Goal: Find contact information: Find contact information

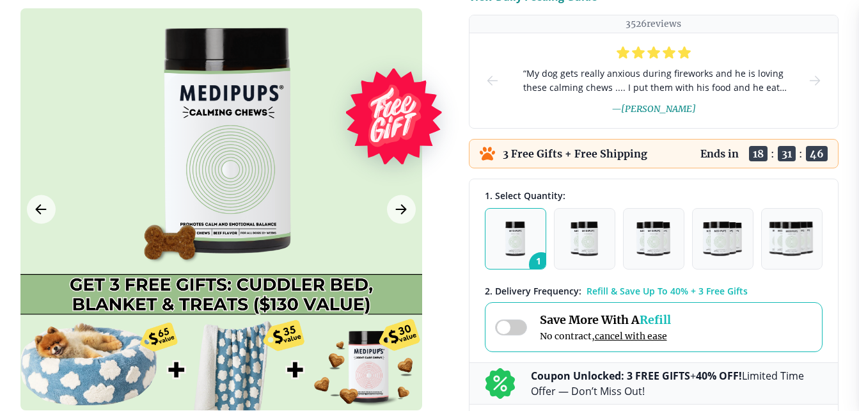
scroll to position [320, 0]
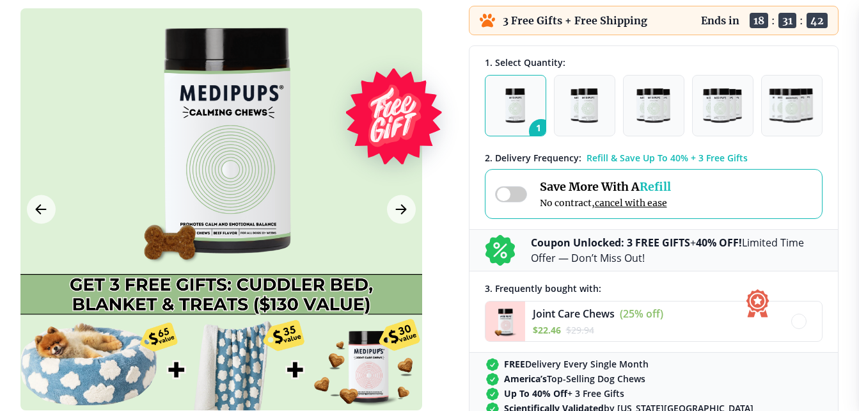
click at [507, 189] on span at bounding box center [511, 194] width 32 height 16
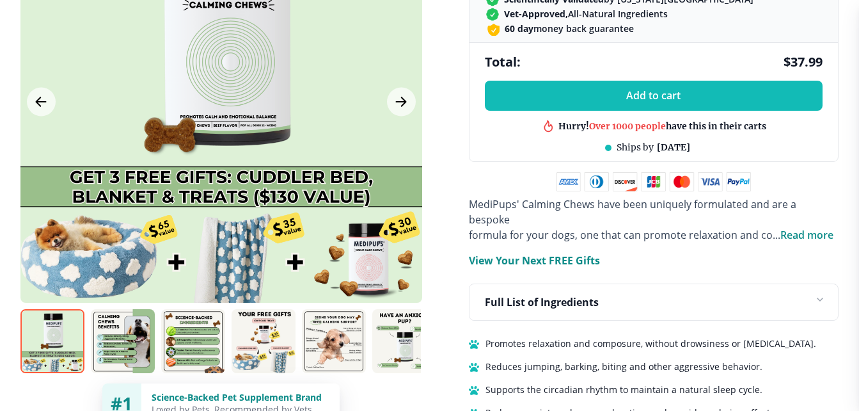
scroll to position [640, 0]
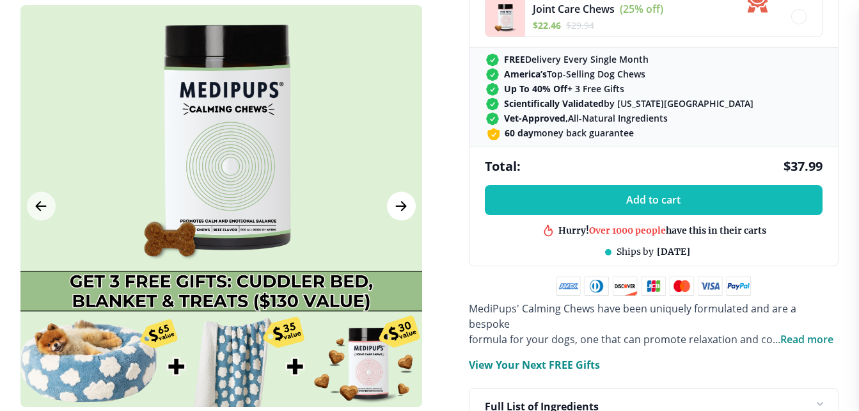
click at [398, 198] on icon "Next Image" at bounding box center [400, 206] width 15 height 16
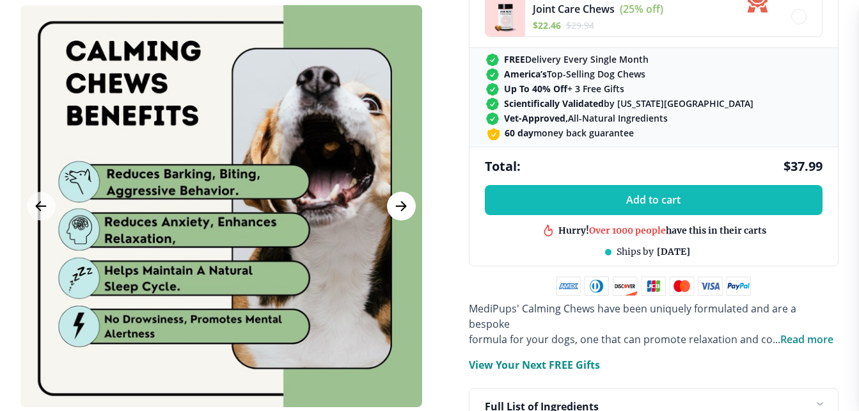
click at [398, 198] on icon "Next Image" at bounding box center [400, 206] width 15 height 16
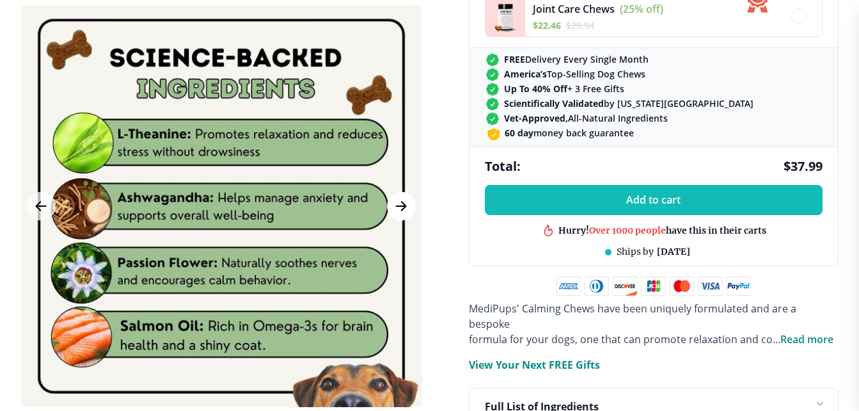
click at [398, 198] on icon "Next Image" at bounding box center [400, 206] width 15 height 16
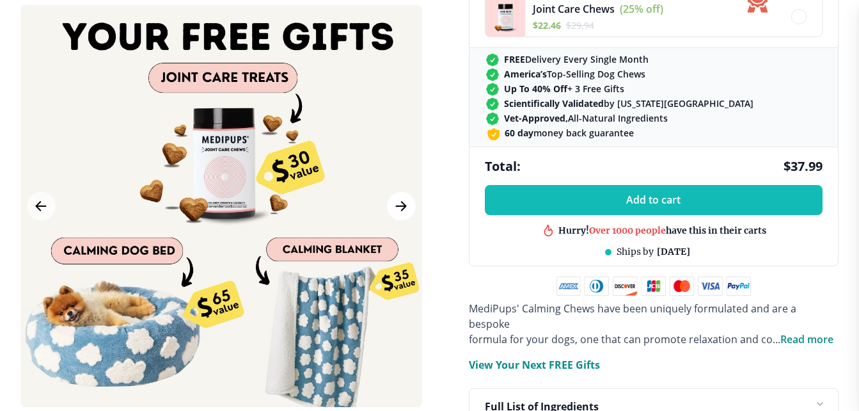
click at [398, 198] on icon "Next Image" at bounding box center [400, 206] width 15 height 16
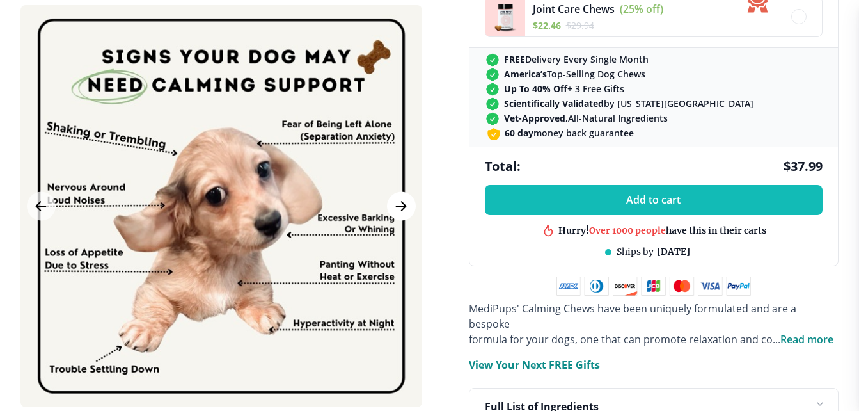
click at [398, 198] on icon "Next Image" at bounding box center [400, 206] width 15 height 16
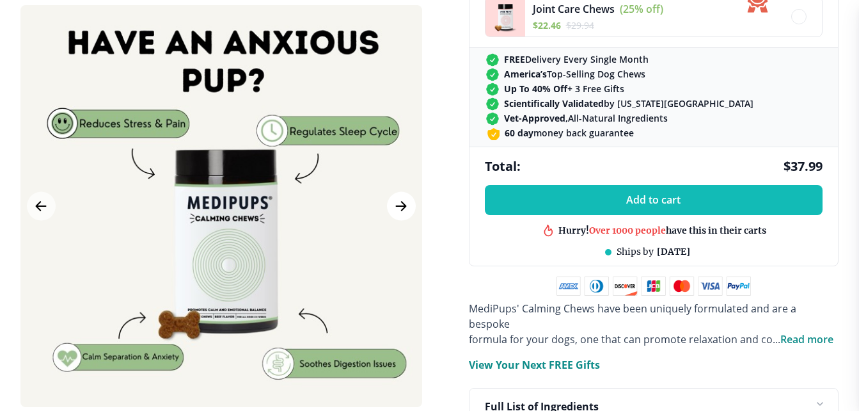
click at [398, 198] on icon "Next Image" at bounding box center [400, 206] width 15 height 16
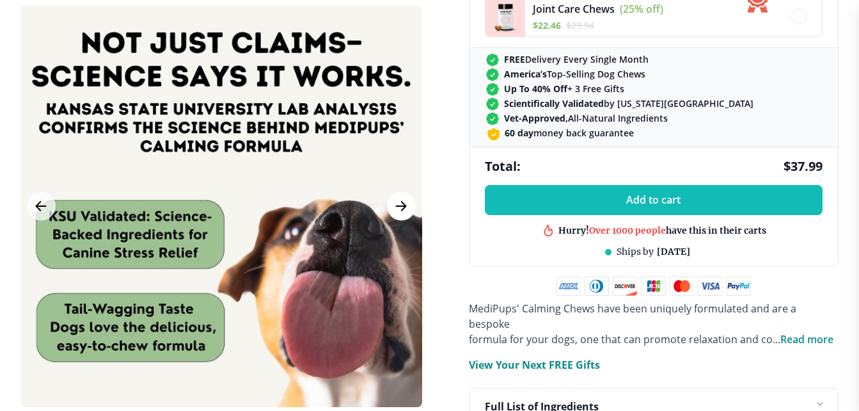
click at [398, 198] on icon "Next Image" at bounding box center [400, 206] width 15 height 16
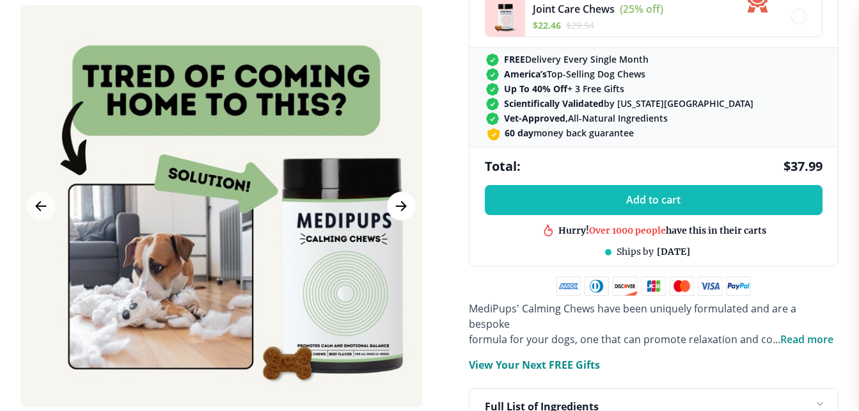
click at [398, 198] on icon "Next Image" at bounding box center [400, 206] width 15 height 16
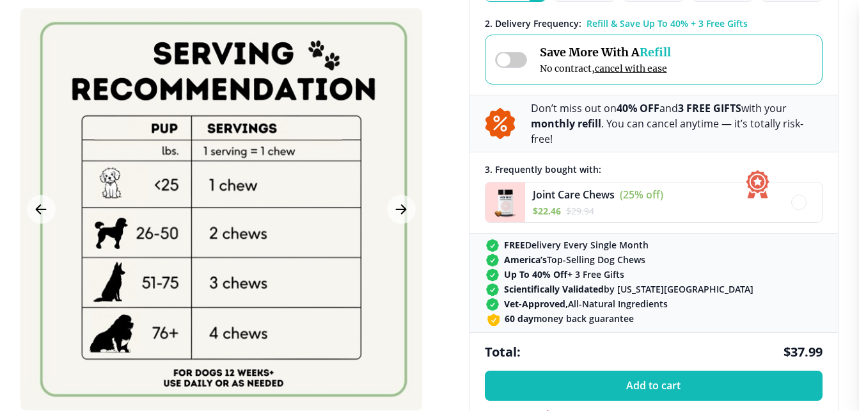
scroll to position [384, 0]
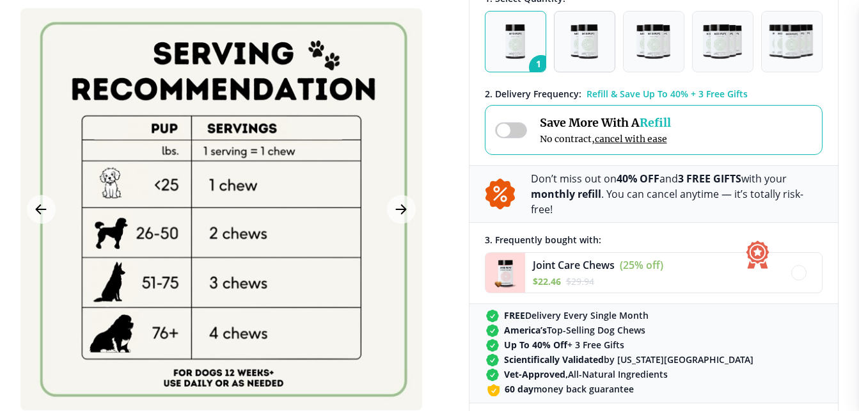
click at [593, 42] on img "button" at bounding box center [583, 41] width 27 height 35
click at [504, 56] on button "1" at bounding box center [515, 41] width 61 height 61
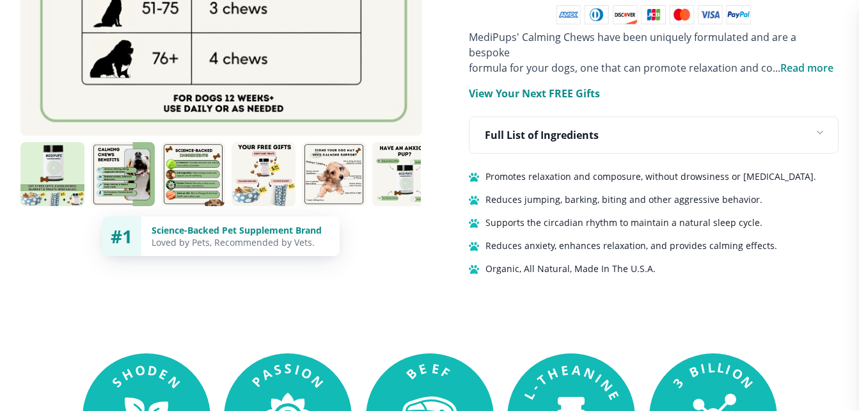
scroll to position [831, 0]
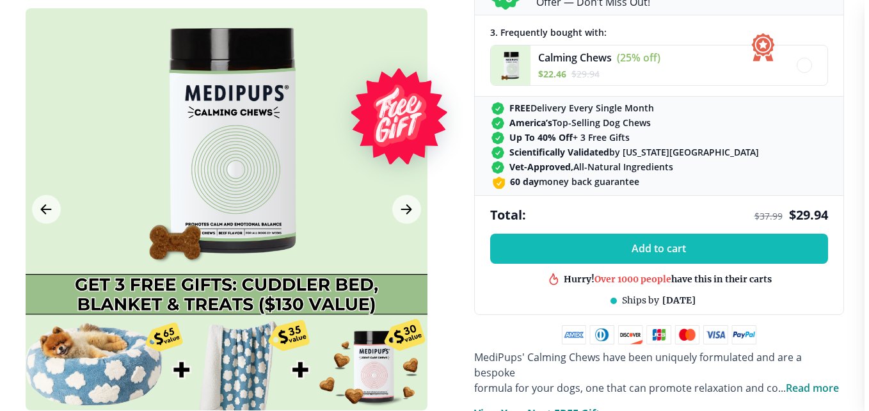
scroll to position [512, 0]
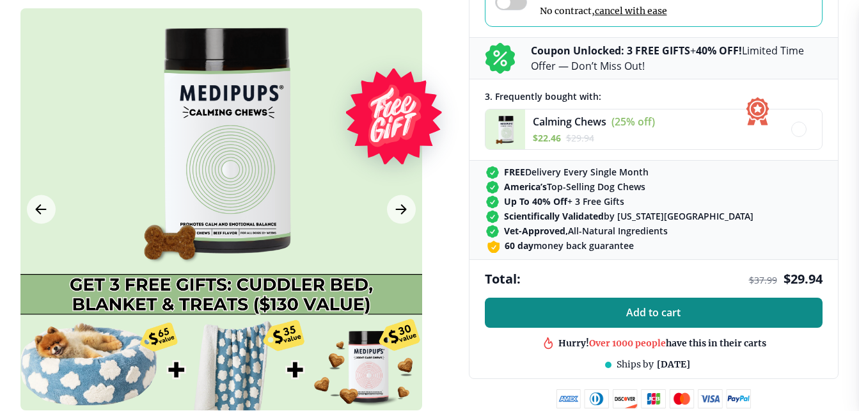
click at [656, 311] on span "Add to cart" at bounding box center [653, 312] width 54 height 12
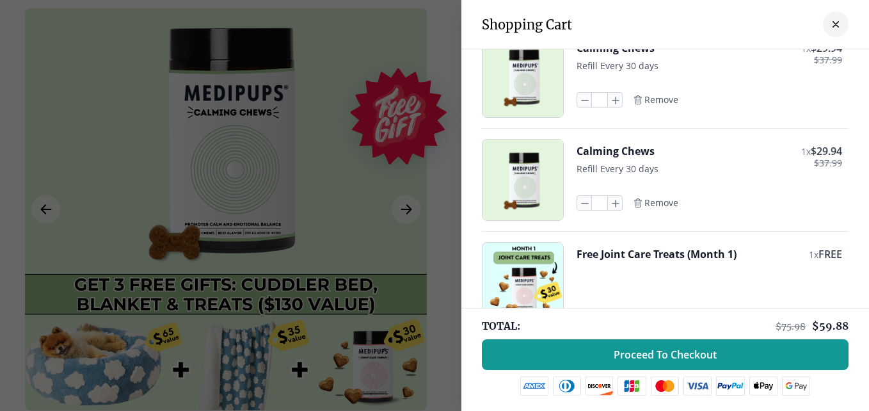
scroll to position [0, 0]
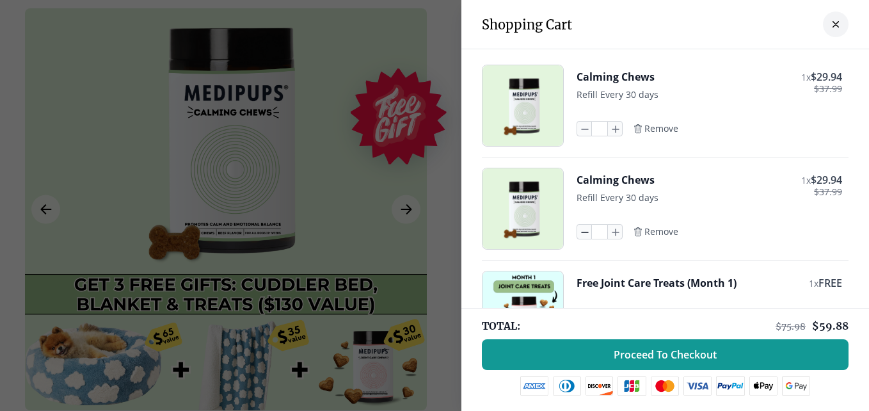
click at [577, 232] on icon "button" at bounding box center [584, 231] width 14 height 14
click at [577, 228] on icon "button" at bounding box center [584, 231] width 14 height 14
click at [649, 228] on span "Remove" at bounding box center [661, 232] width 34 height 12
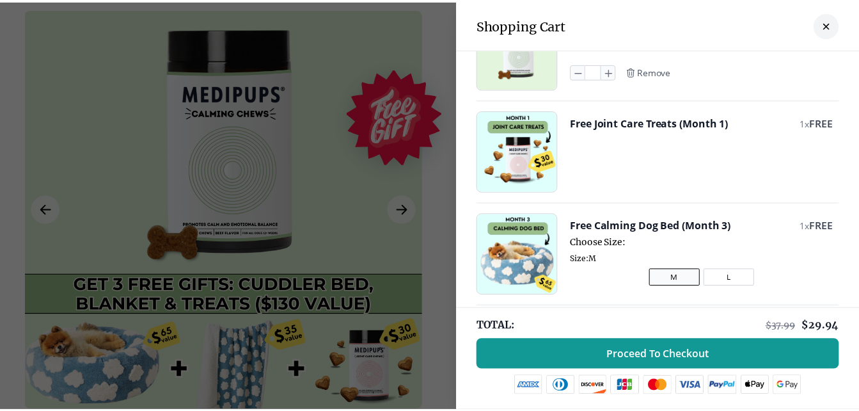
scroll to position [13, 0]
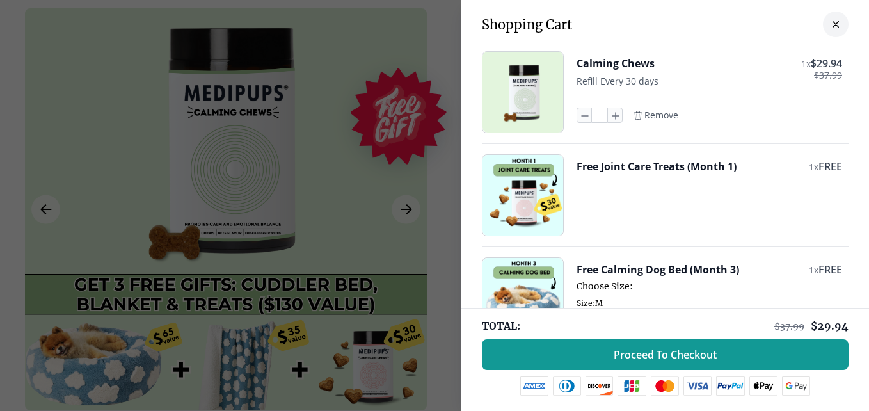
click at [831, 22] on button "close-cart" at bounding box center [835, 25] width 26 height 26
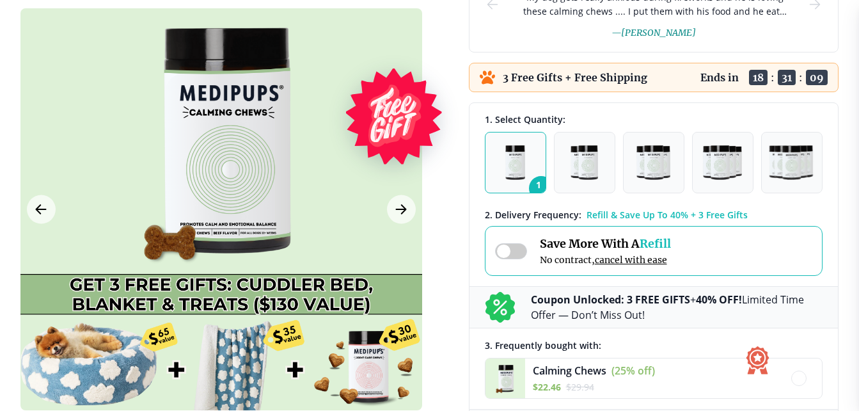
scroll to position [256, 0]
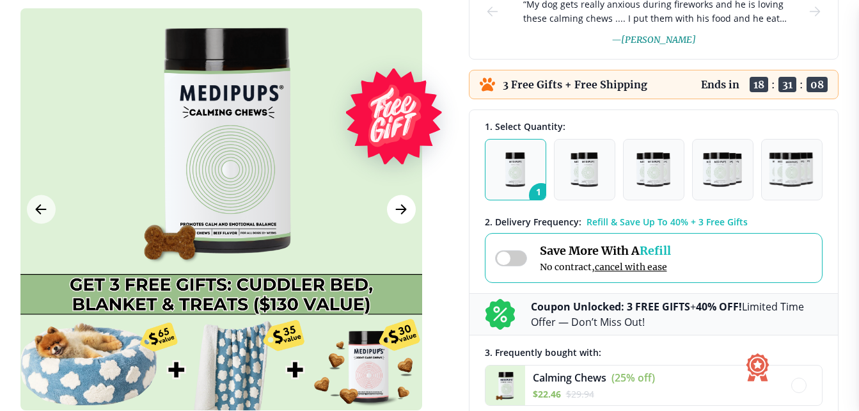
click at [394, 213] on icon "Next Image" at bounding box center [400, 209] width 15 height 16
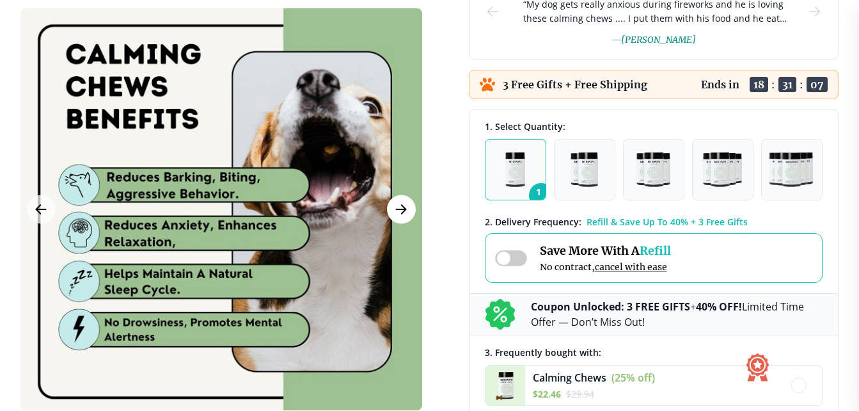
click at [394, 213] on icon "Next Image" at bounding box center [400, 209] width 15 height 16
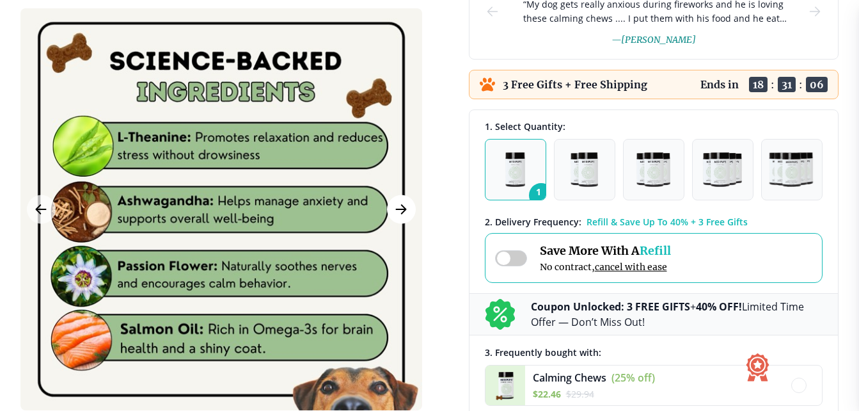
click at [394, 213] on icon "Next Image" at bounding box center [400, 209] width 15 height 16
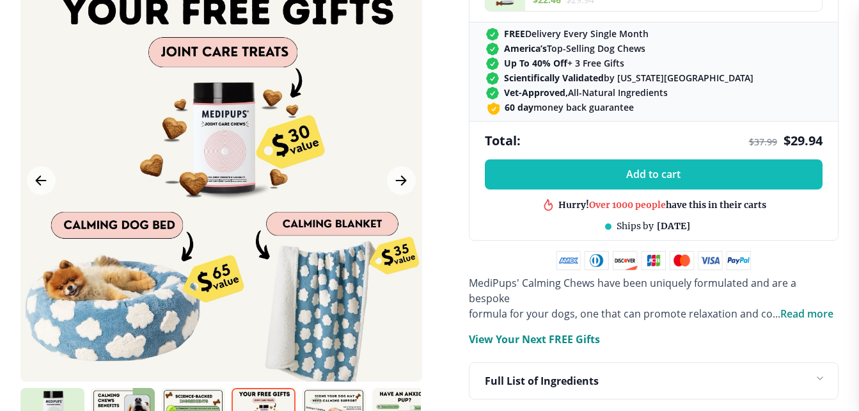
scroll to position [704, 0]
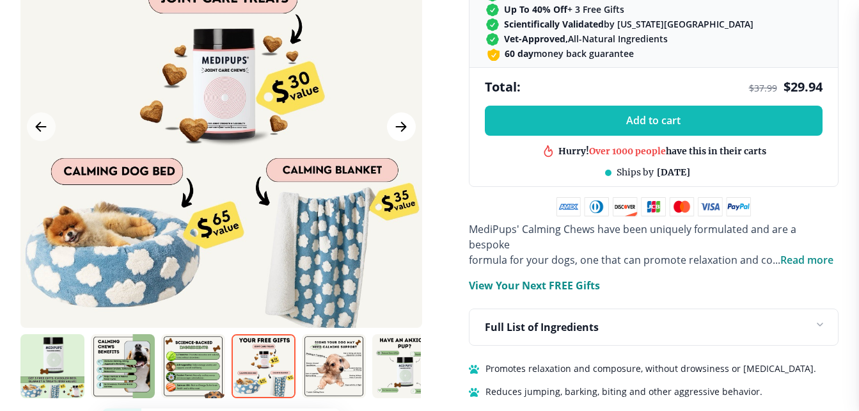
click at [398, 119] on icon "Next Image" at bounding box center [400, 127] width 15 height 16
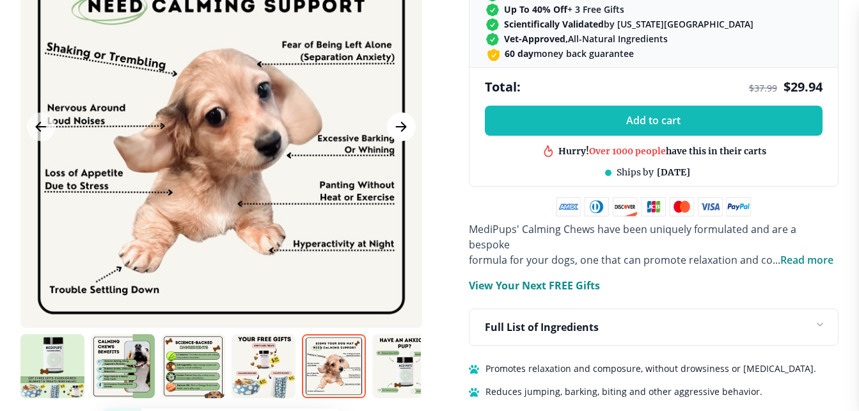
click at [398, 119] on icon "Next Image" at bounding box center [400, 127] width 15 height 16
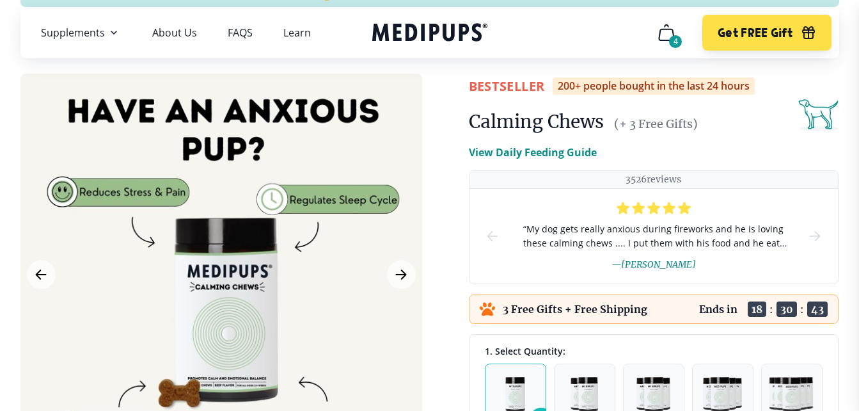
scroll to position [0, 0]
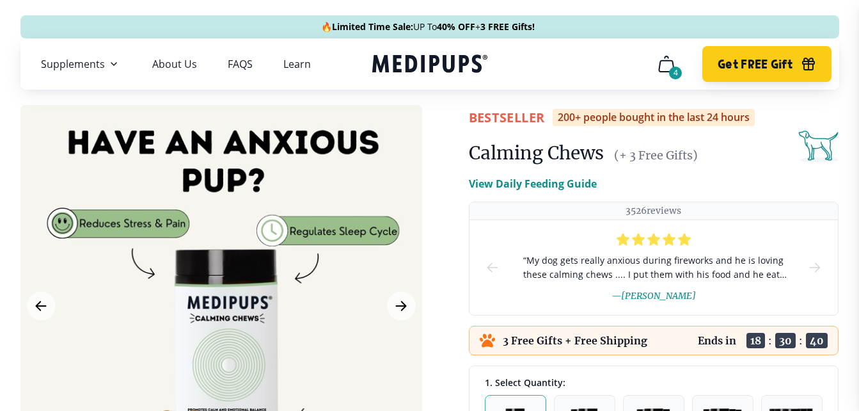
click at [739, 61] on span "Get FREE Gift" at bounding box center [755, 64] width 75 height 15
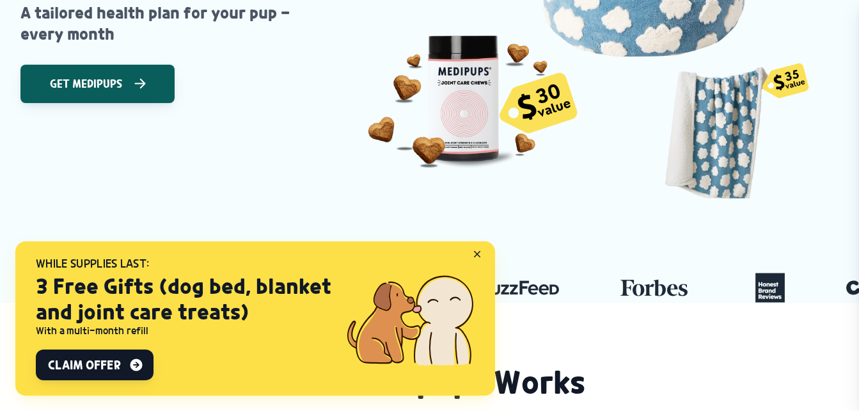
scroll to position [384, 0]
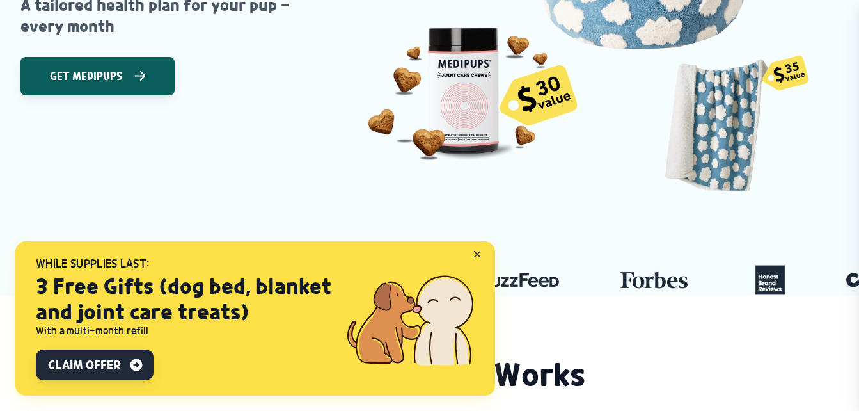
click at [100, 362] on span "Claim Offer" at bounding box center [84, 364] width 72 height 15
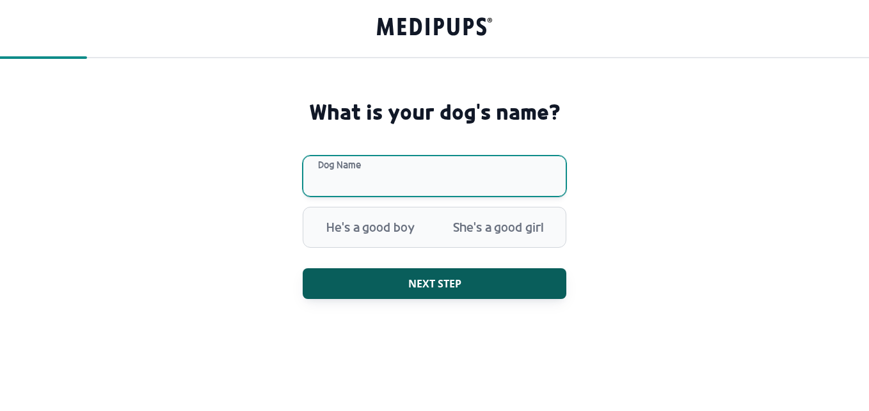
click at [384, 169] on input "Dog Name" at bounding box center [434, 175] width 263 height 41
type input "*****"
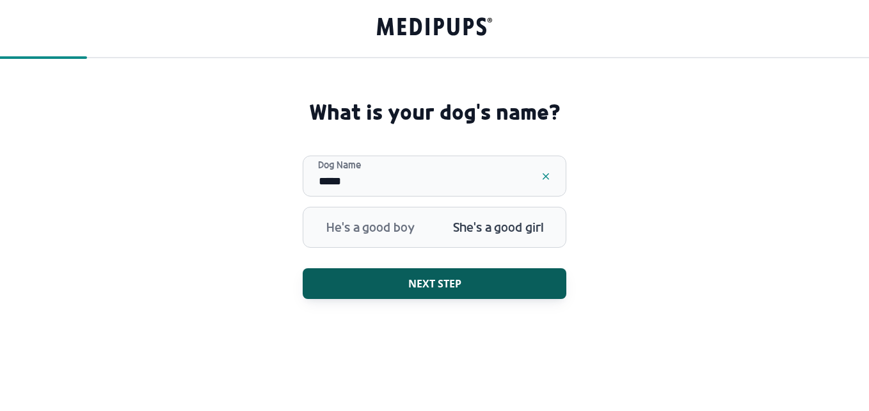
click at [478, 228] on span "She's a good girl" at bounding box center [498, 226] width 128 height 33
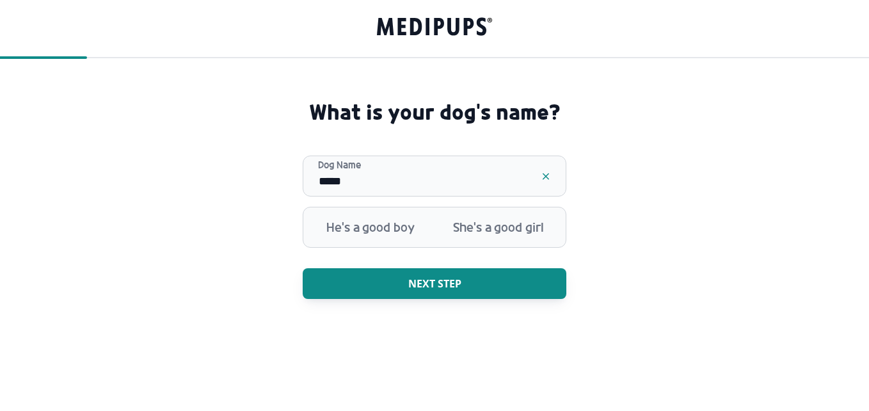
click at [425, 283] on span "Next step" at bounding box center [434, 283] width 53 height 13
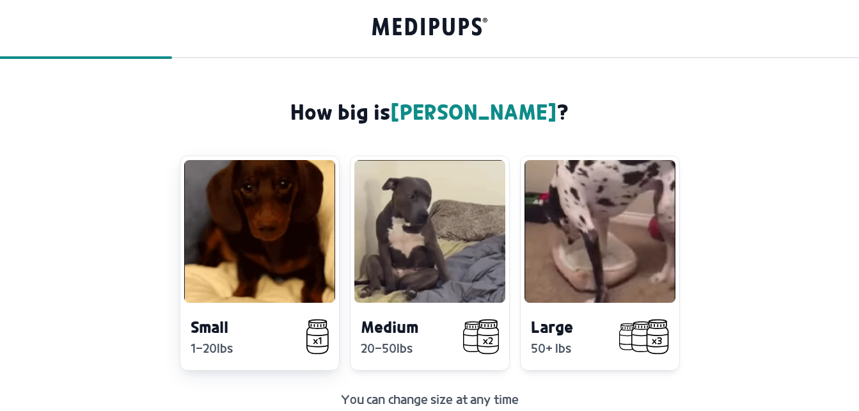
click at [228, 277] on video at bounding box center [259, 231] width 151 height 143
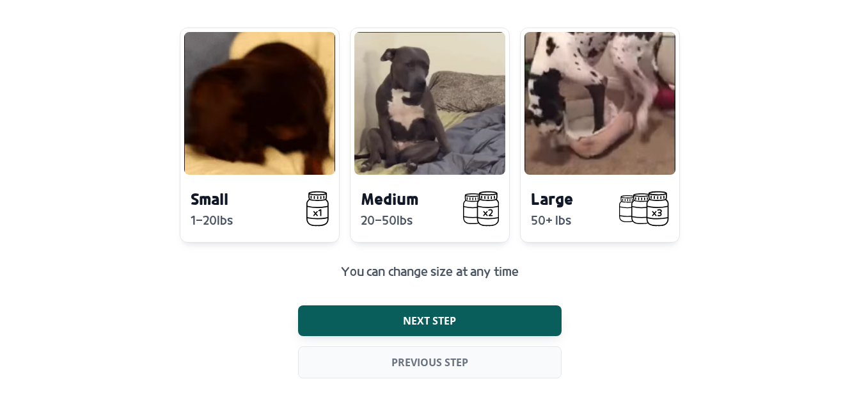
scroll to position [131, 0]
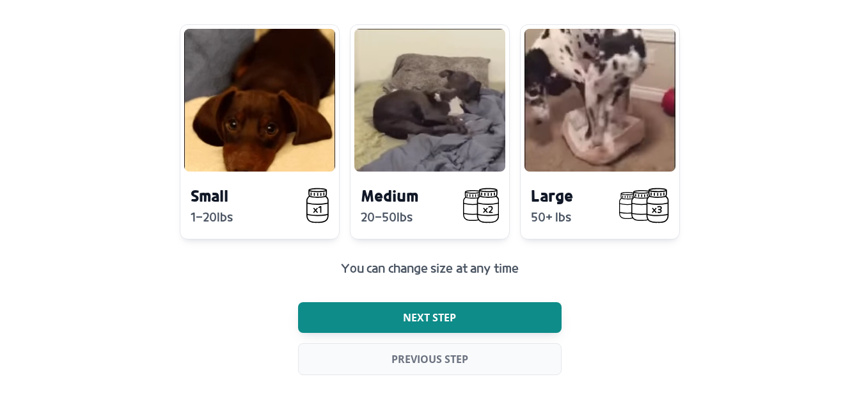
click at [434, 306] on button "Next step" at bounding box center [429, 317] width 263 height 31
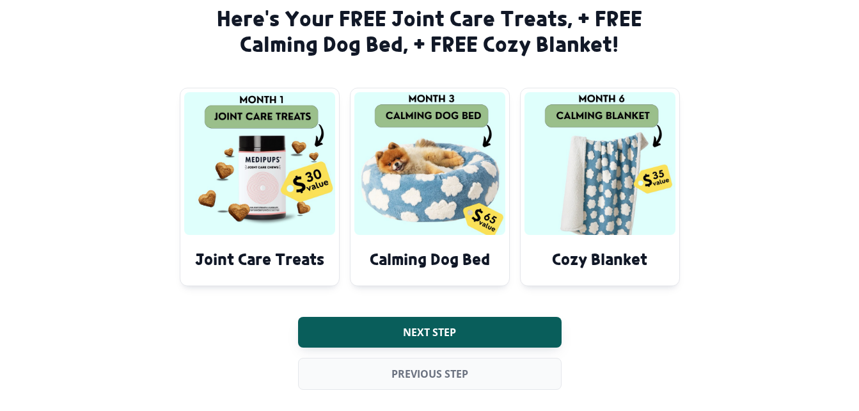
scroll to position [108, 0]
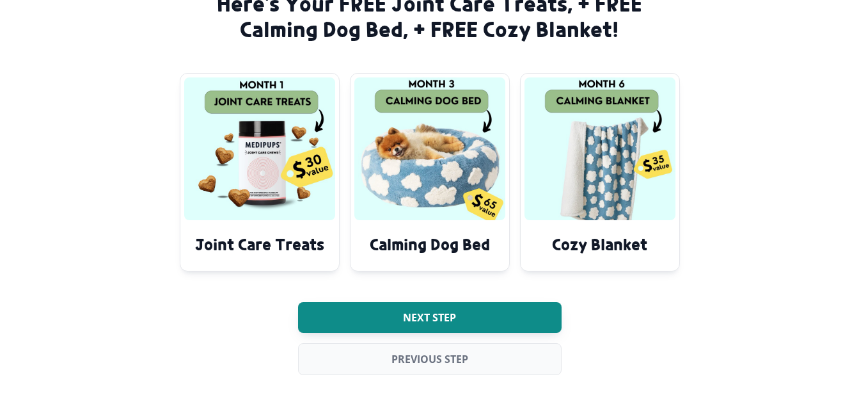
click at [455, 318] on span "Next step" at bounding box center [429, 317] width 53 height 13
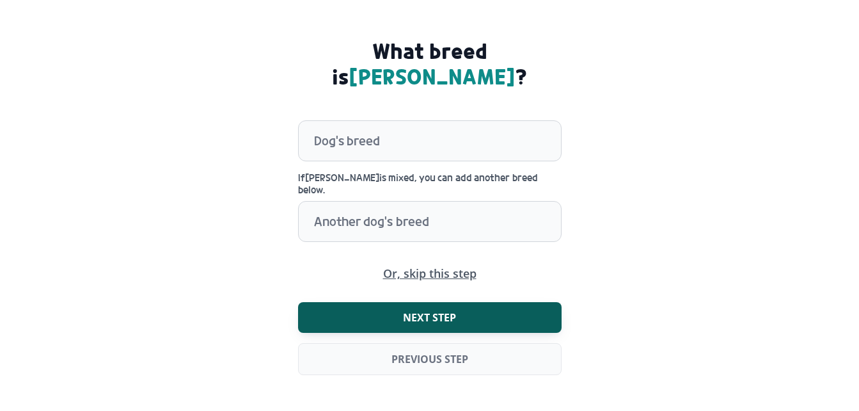
scroll to position [23, 0]
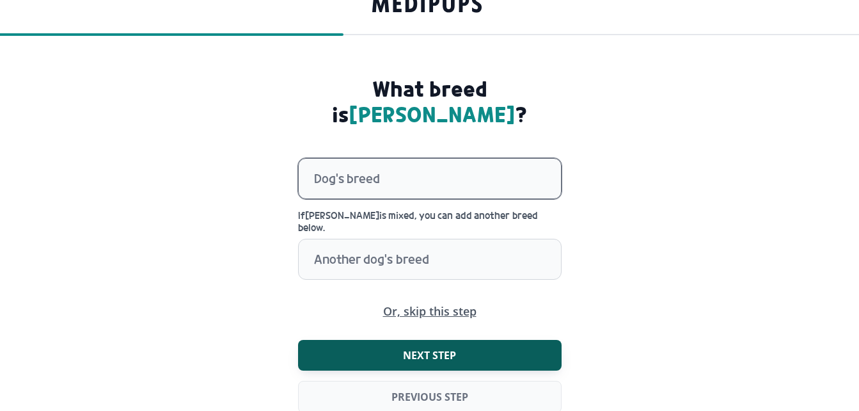
click at [396, 159] on div at bounding box center [437, 179] width 247 height 40
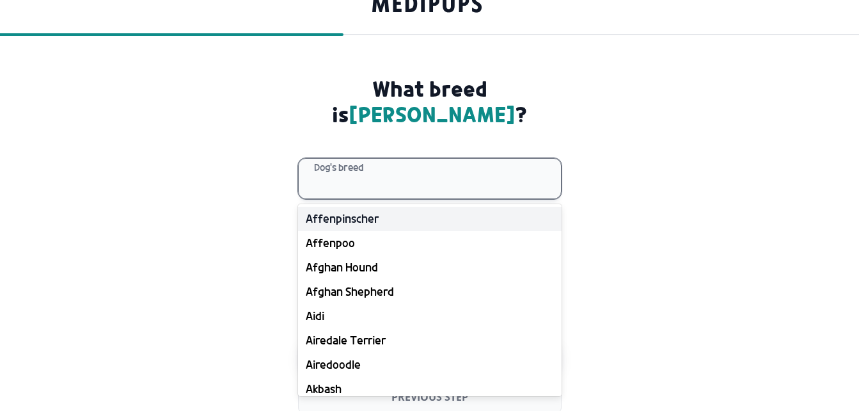
type input "*"
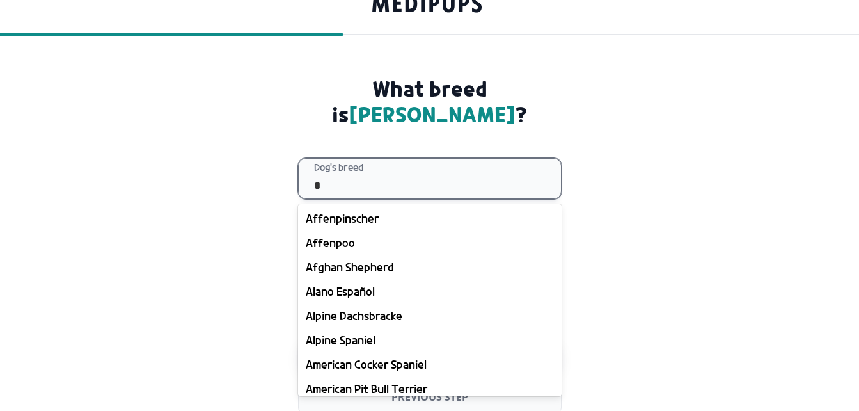
type input "**"
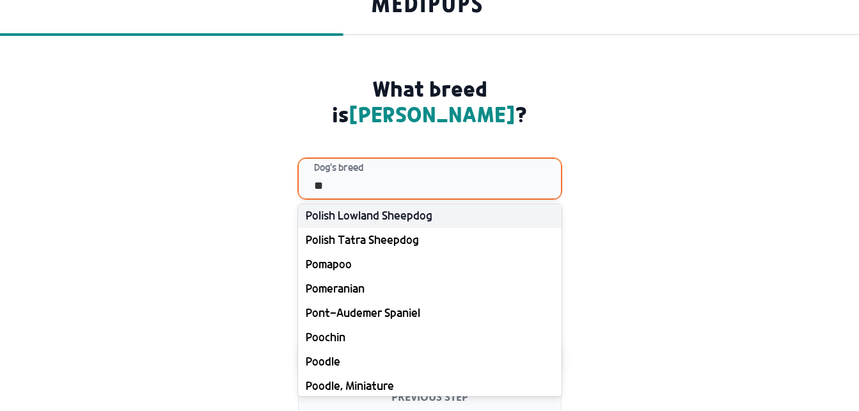
scroll to position [831, 0]
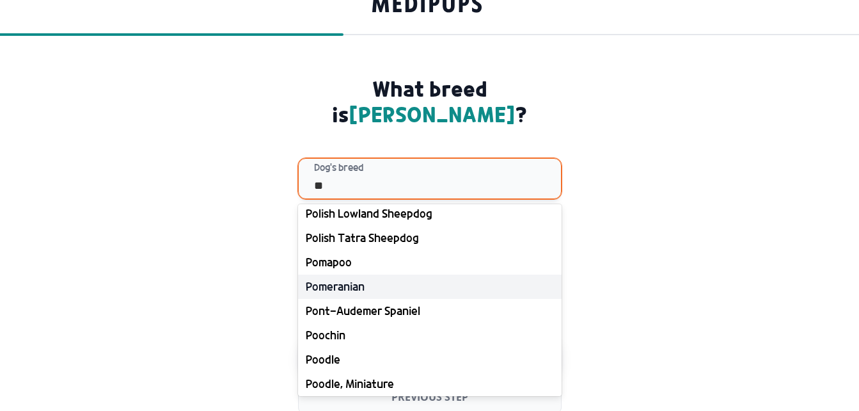
click at [371, 274] on div "Pomeranian" at bounding box center [429, 286] width 263 height 24
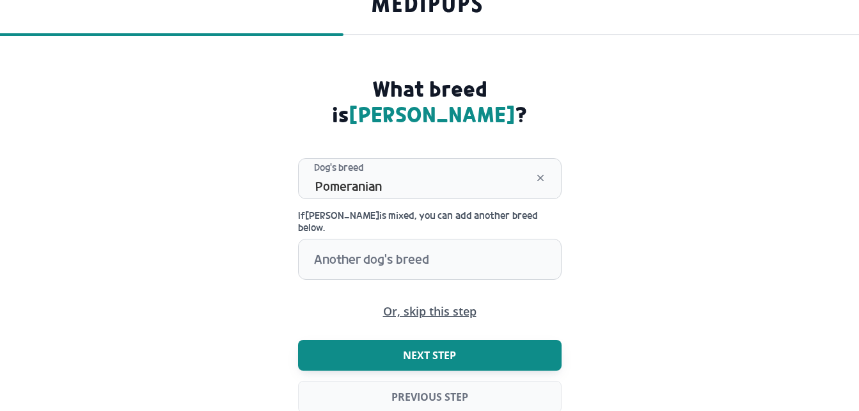
click at [416, 349] on span "Next step" at bounding box center [429, 355] width 53 height 13
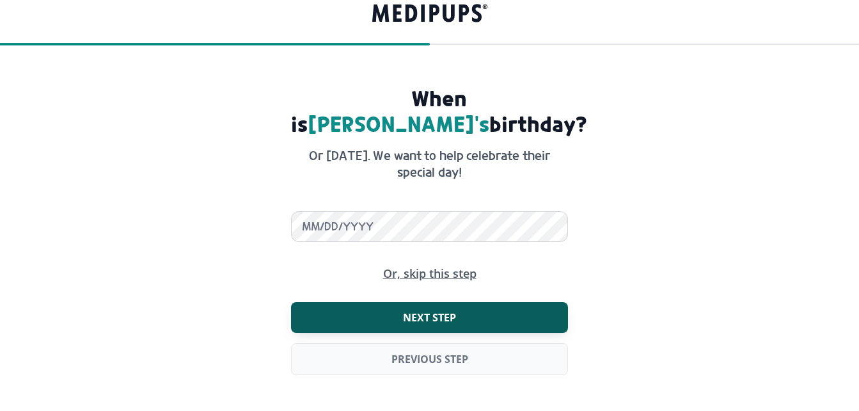
scroll to position [0, 0]
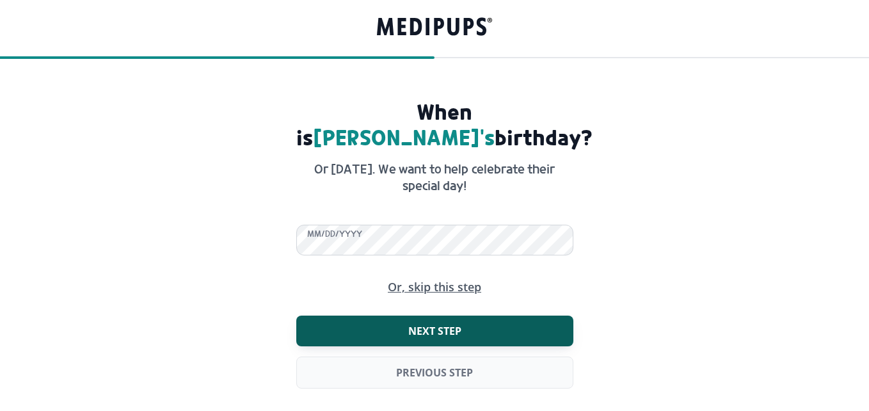
click at [441, 288] on div "When is [PERSON_NAME] 's birthday? Or [DATE]. We want to help celebrate their s…" at bounding box center [434, 261] width 287 height 325
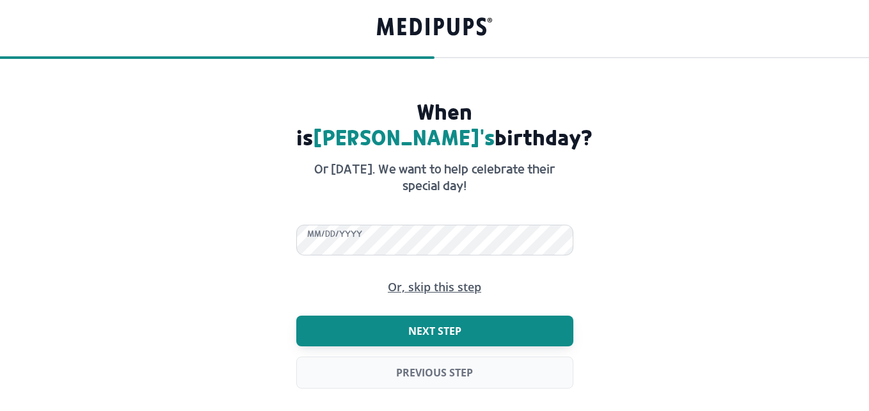
click at [454, 324] on span "Next step" at bounding box center [434, 330] width 53 height 13
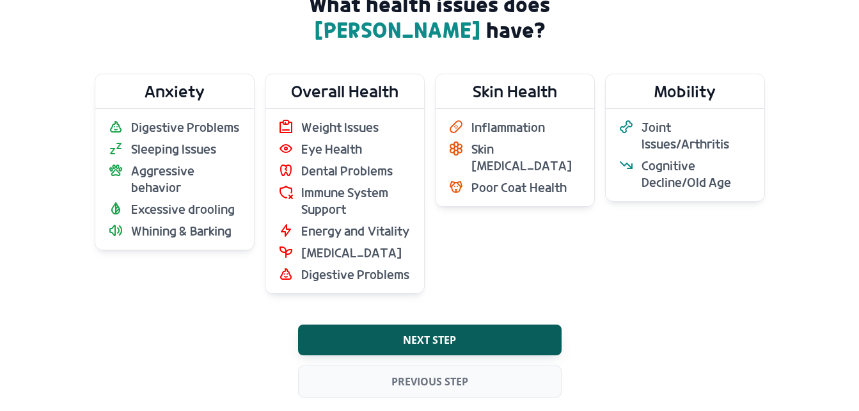
scroll to position [130, 0]
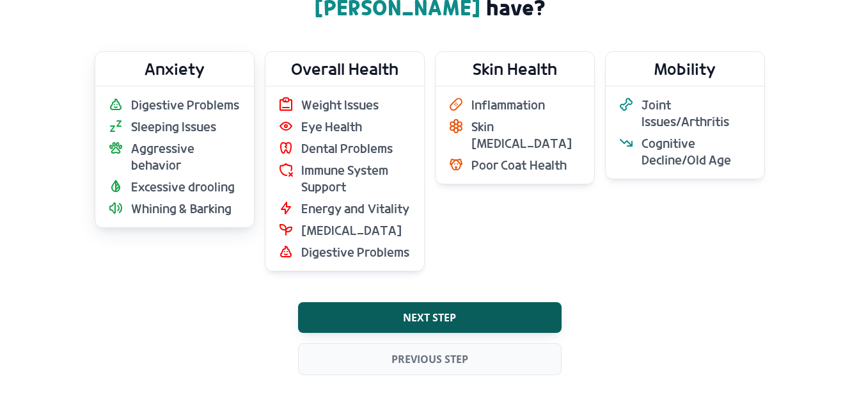
click at [182, 106] on span "Digestive Problems" at bounding box center [185, 105] width 109 height 17
drag, startPoint x: 336, startPoint y: 137, endPoint x: 237, endPoint y: 136, distance: 98.5
click at [334, 138] on ul "Weight Issues Eye Health Dental Problems Immune System Support Energy and Vital…" at bounding box center [344, 179] width 133 height 164
click at [145, 126] on span "Sleeping Issues" at bounding box center [174, 126] width 86 height 17
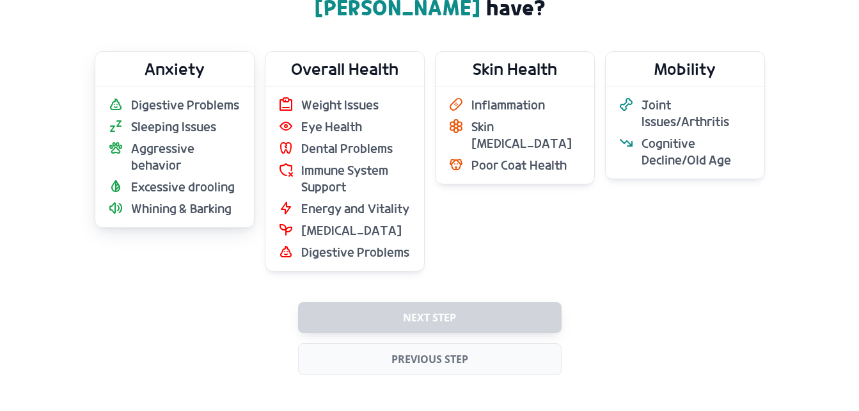
click at [162, 150] on span "Aggressive behavior" at bounding box center [186, 156] width 110 height 33
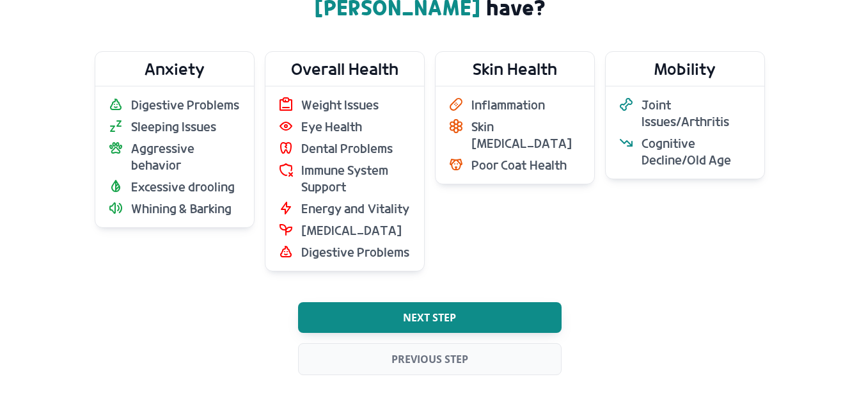
click at [458, 319] on button "Next step" at bounding box center [429, 317] width 263 height 31
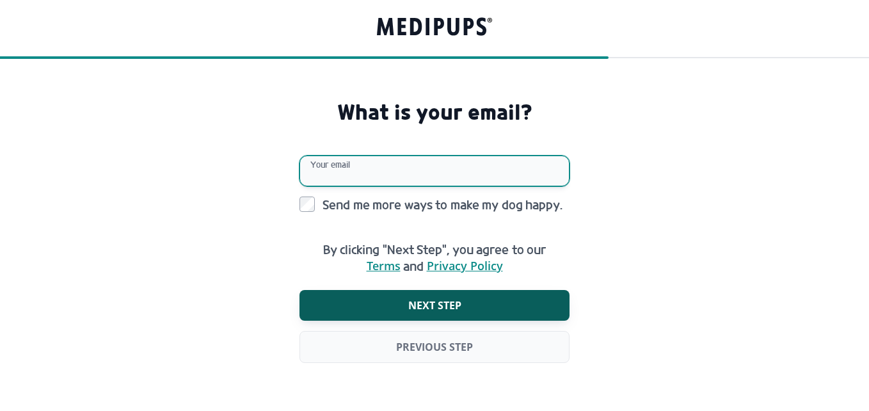
click at [375, 164] on input "Your email" at bounding box center [434, 170] width 270 height 31
type input "**********"
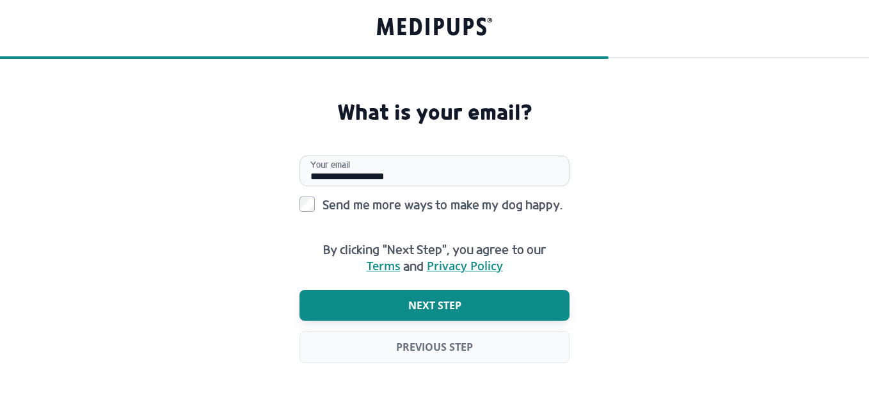
click at [427, 308] on span "Next step" at bounding box center [434, 305] width 53 height 13
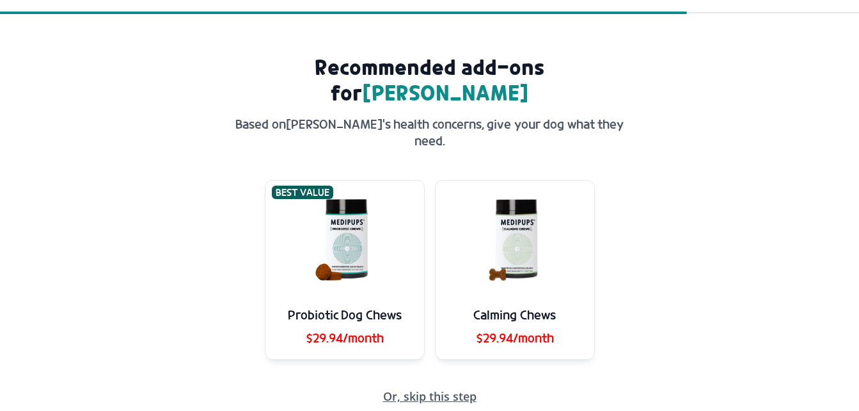
scroll to position [64, 0]
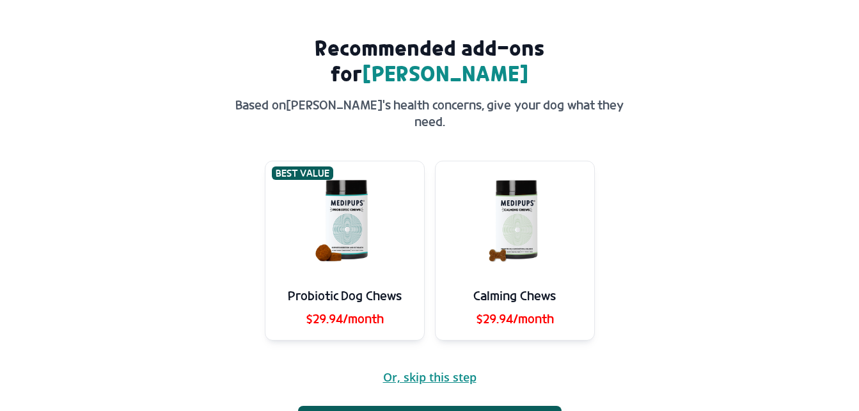
click at [427, 371] on span "Or, skip this step" at bounding box center [429, 377] width 93 height 12
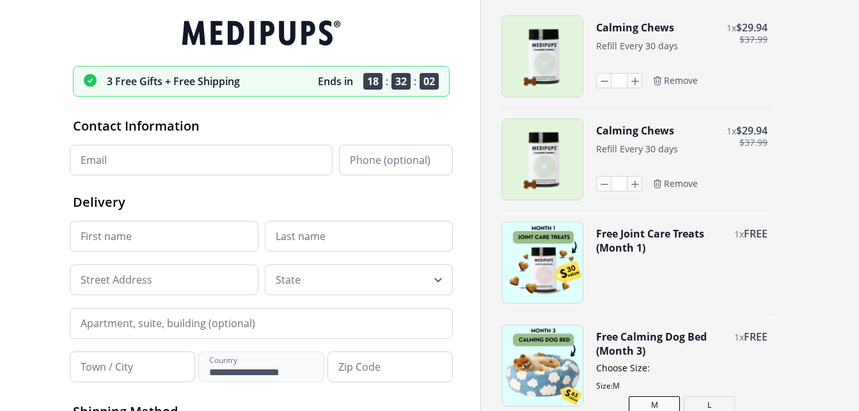
drag, startPoint x: 680, startPoint y: 178, endPoint x: 805, endPoint y: 190, distance: 125.3
click at [680, 178] on span "Remove" at bounding box center [681, 184] width 34 height 12
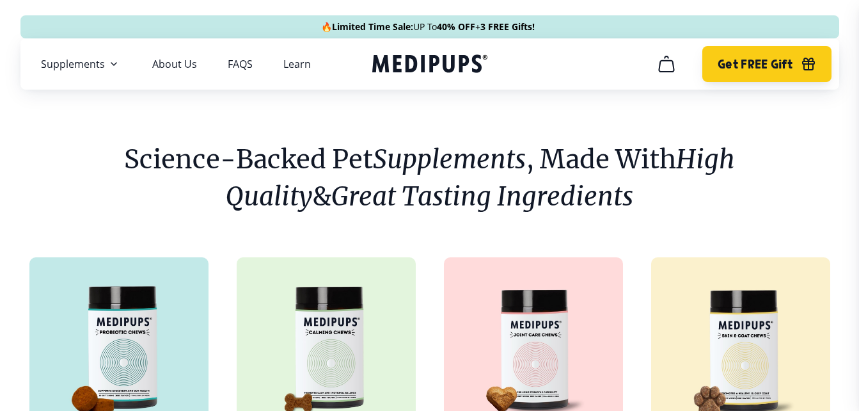
click at [746, 67] on span "Get FREE Gift" at bounding box center [755, 64] width 75 height 15
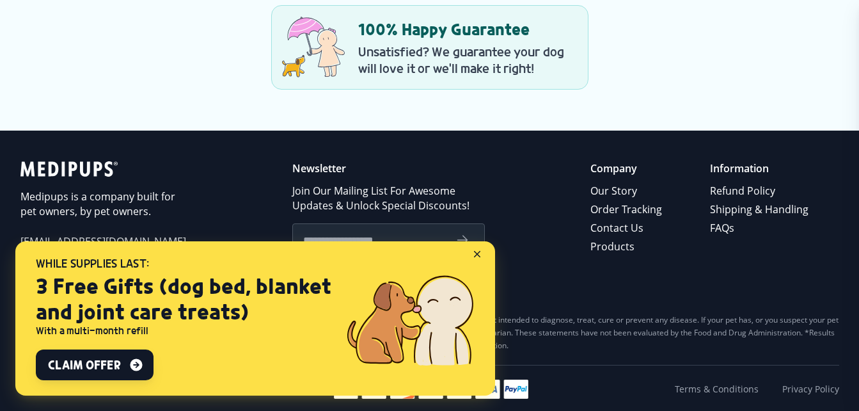
scroll to position [1992, 0]
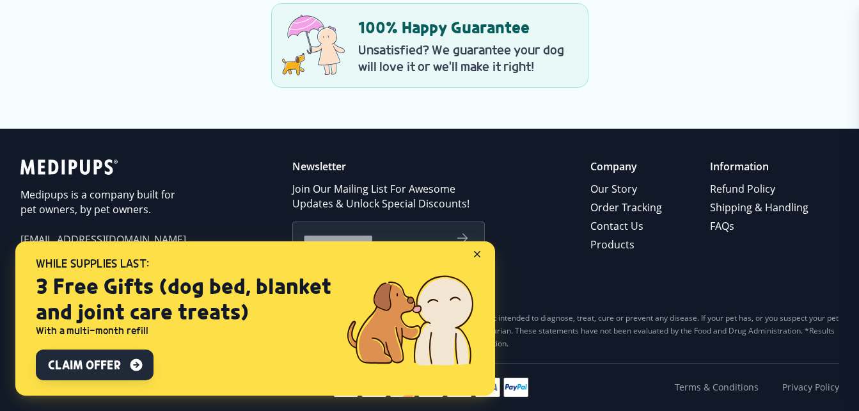
click at [129, 365] on icon "button" at bounding box center [136, 364] width 15 height 15
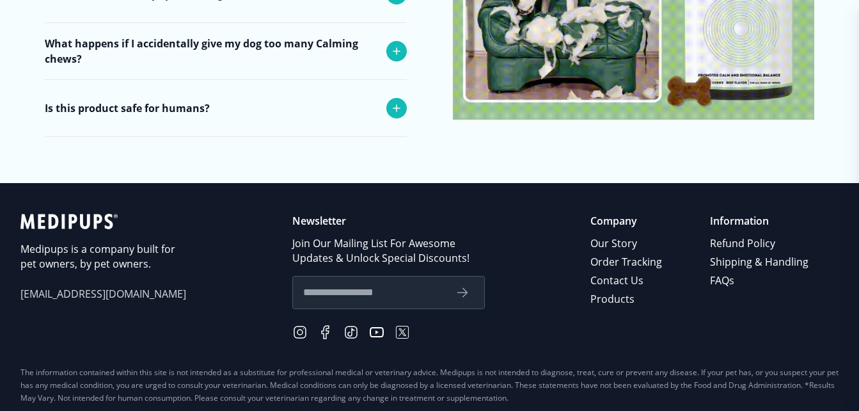
scroll to position [5448, 0]
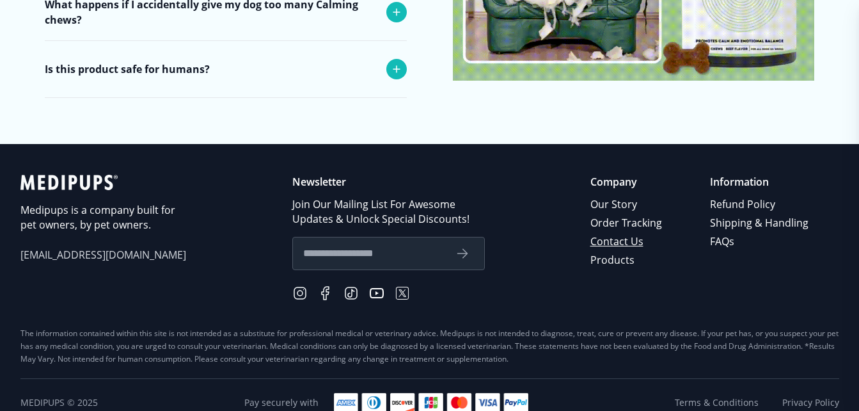
click at [617, 232] on link "Contact Us" at bounding box center [627, 241] width 74 height 19
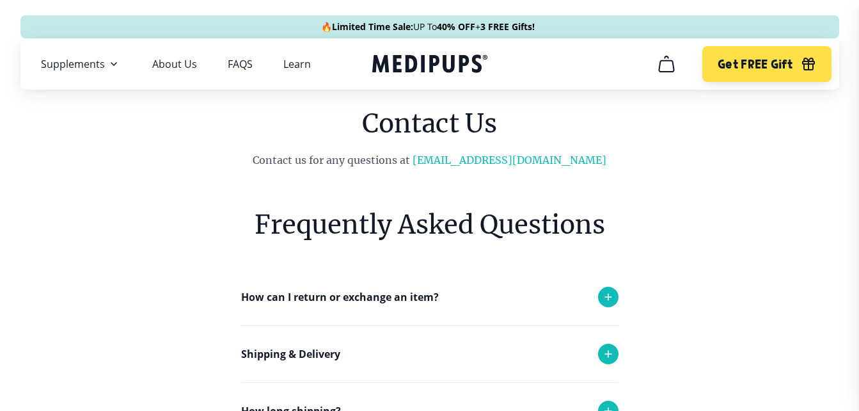
drag, startPoint x: 472, startPoint y: 95, endPoint x: 488, endPoint y: 98, distance: 16.3
click at [498, 166] on link "[EMAIL_ADDRESS][DOMAIN_NAME]" at bounding box center [510, 159] width 194 height 13
click at [492, 162] on link "[EMAIL_ADDRESS][DOMAIN_NAME]" at bounding box center [510, 159] width 194 height 13
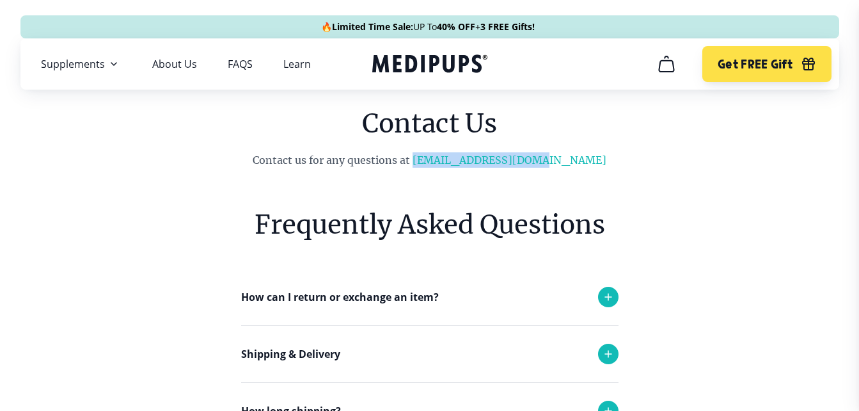
drag, startPoint x: 445, startPoint y: 155, endPoint x: 586, endPoint y: 166, distance: 141.1
click at [586, 166] on p "Contact us for any questions at support@medipups.com" at bounding box center [429, 159] width 521 height 15
drag, startPoint x: 586, startPoint y: 166, endPoint x: 595, endPoint y: 159, distance: 11.9
copy link "[EMAIL_ADDRESS][DOMAIN_NAME]"
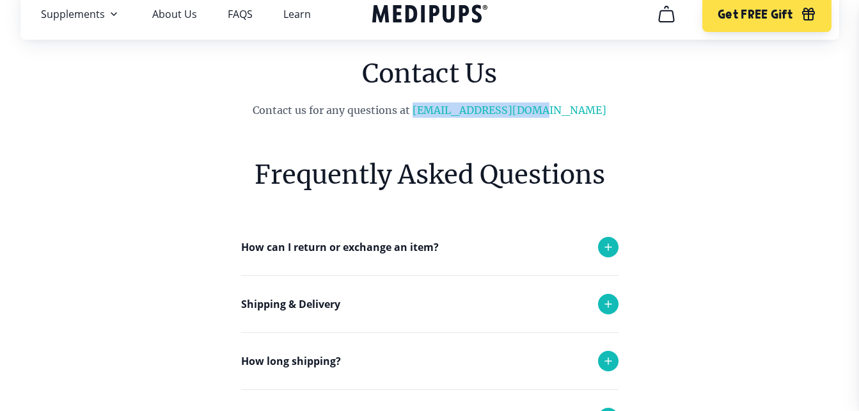
scroll to position [64, 0]
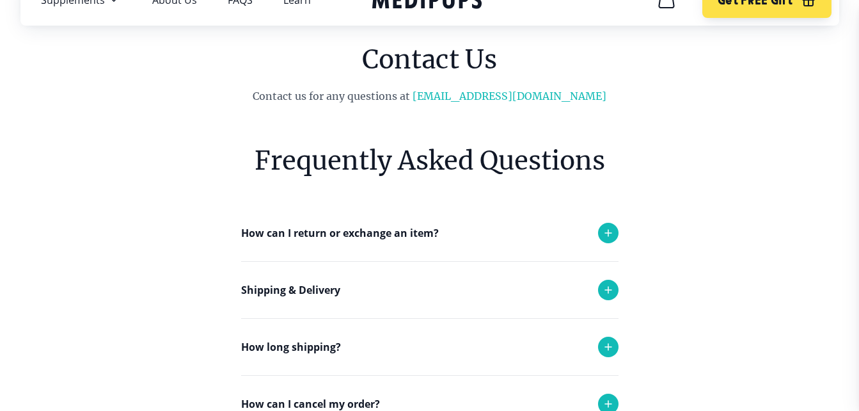
drag, startPoint x: 460, startPoint y: 108, endPoint x: 450, endPoint y: 106, distance: 9.8
click at [451, 107] on section "Frequently Asked Questions How can I return or exchange an item? Here at Medipu…" at bounding box center [429, 401] width 467 height 595
drag, startPoint x: 442, startPoint y: 96, endPoint x: 626, endPoint y: 100, distance: 184.2
click at [626, 100] on p "Contact us for any questions at support@medipups.com" at bounding box center [429, 95] width 521 height 15
copy p "[EMAIL_ADDRESS][DOMAIN_NAME]"
